Goal: Task Accomplishment & Management: Manage account settings

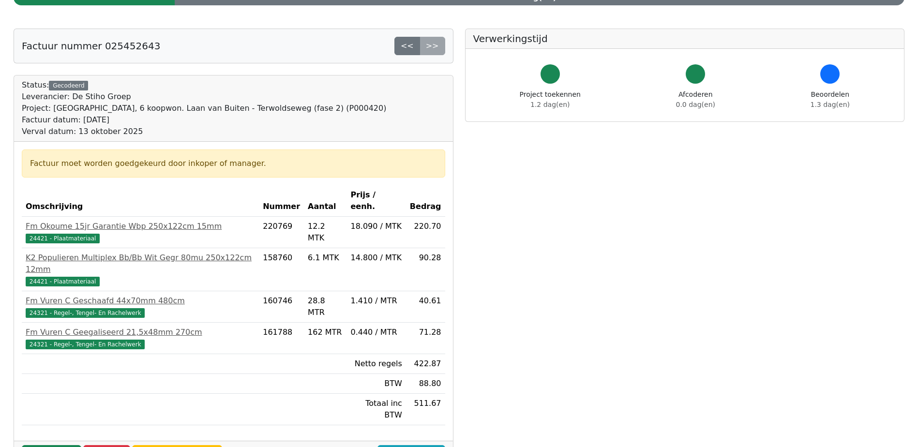
scroll to position [145, 0]
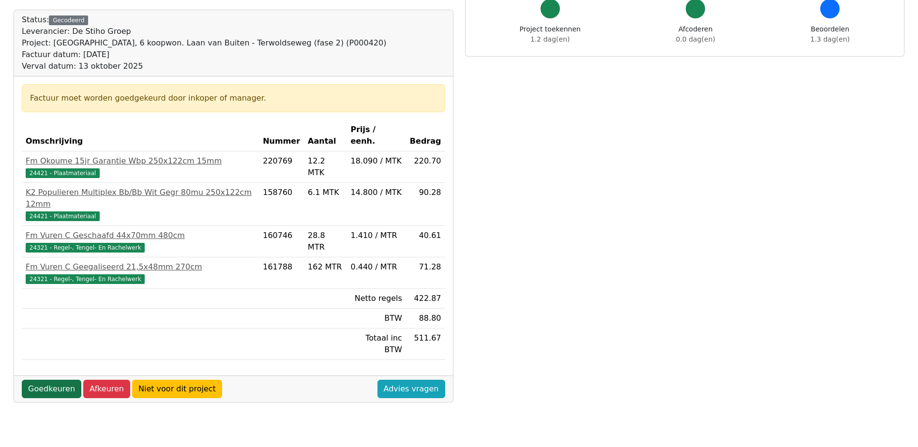
click at [55, 380] on link "Goedkeuren" at bounding box center [52, 389] width 60 height 18
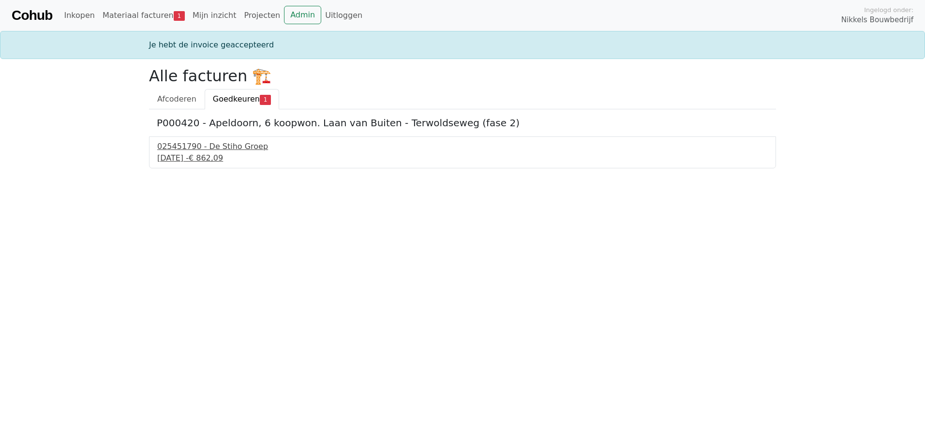
click at [214, 148] on div "025451790 - De Stiho Groep" at bounding box center [462, 147] width 611 height 12
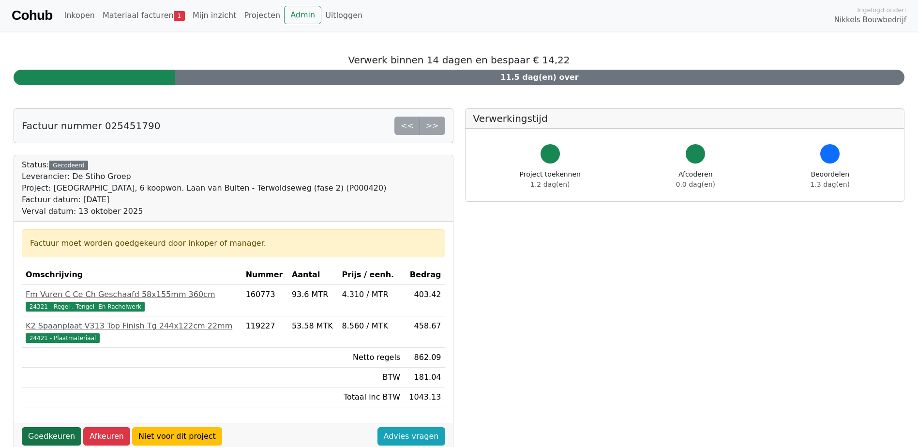
click at [52, 439] on link "Goedkeuren" at bounding box center [52, 436] width 60 height 18
